Goal: Transaction & Acquisition: Purchase product/service

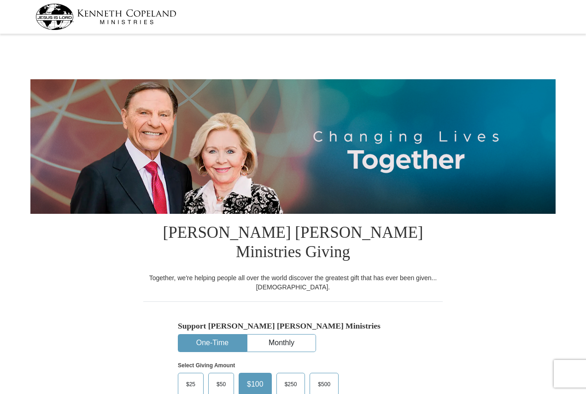
select select "PA"
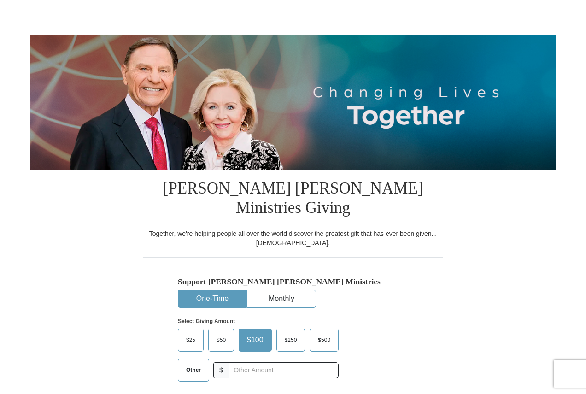
scroll to position [138, 0]
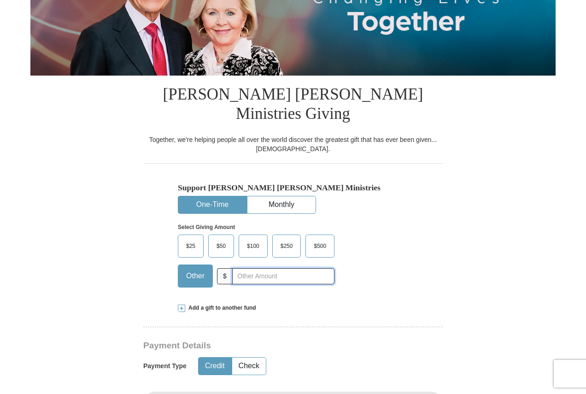
click at [268, 268] on input "text" at bounding box center [283, 276] width 102 height 16
type input "20"
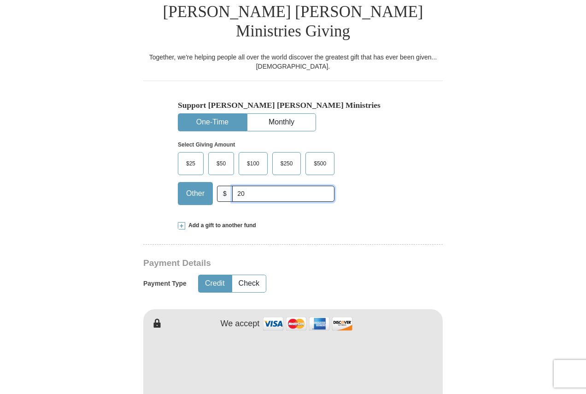
scroll to position [276, 0]
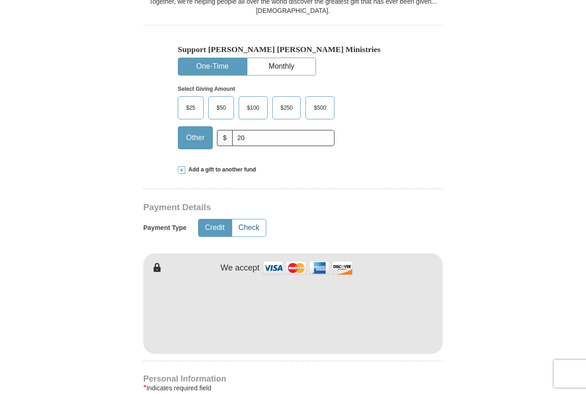
click at [252, 219] on button "Check" at bounding box center [249, 227] width 34 height 17
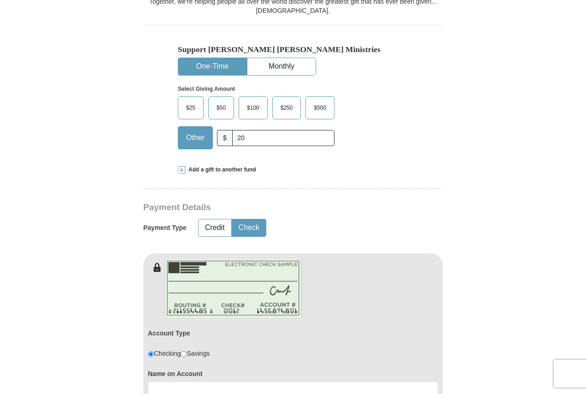
scroll to position [415, 0]
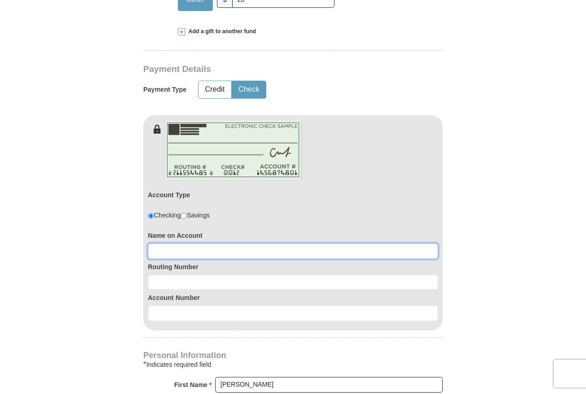
click at [208, 243] on input at bounding box center [293, 251] width 290 height 16
type input "THomas D Howard"
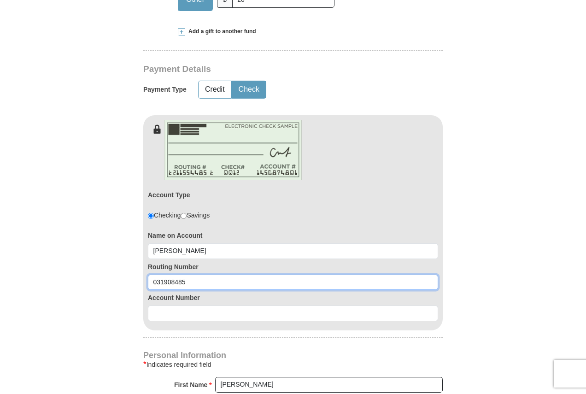
type input "031908485"
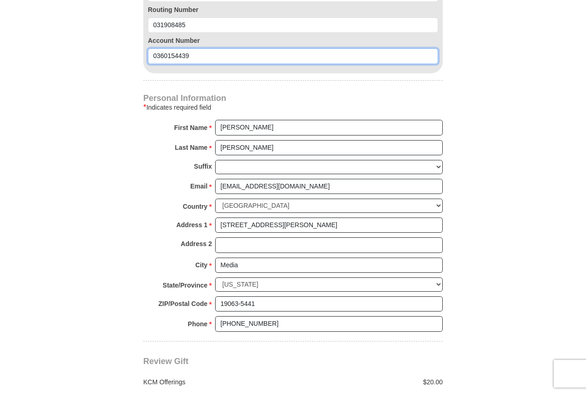
scroll to position [783, 0]
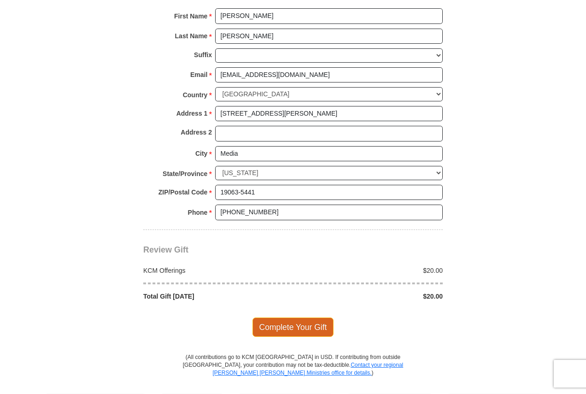
type input "0360154439"
click at [301, 317] on span "Complete Your Gift" at bounding box center [294, 326] width 82 height 19
